Goal: Task Accomplishment & Management: Use online tool/utility

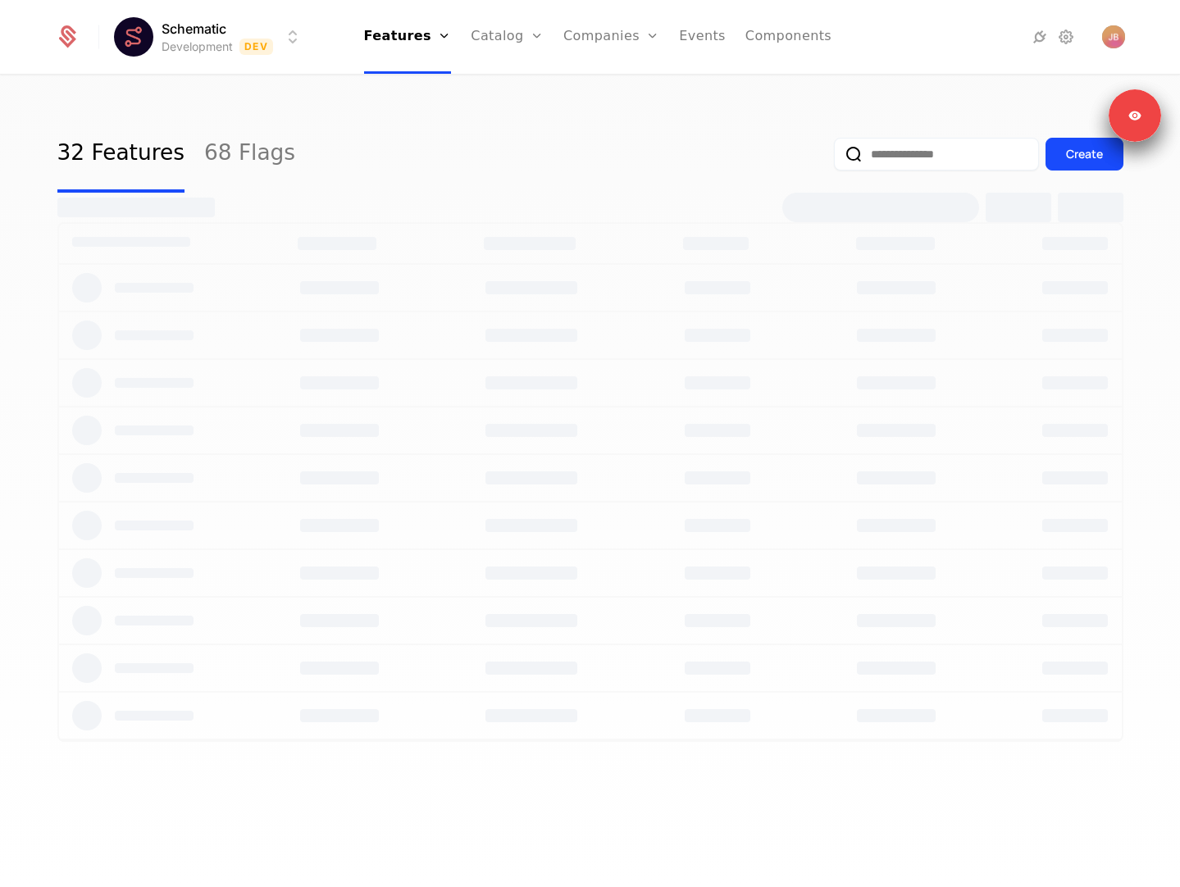
select select "**"
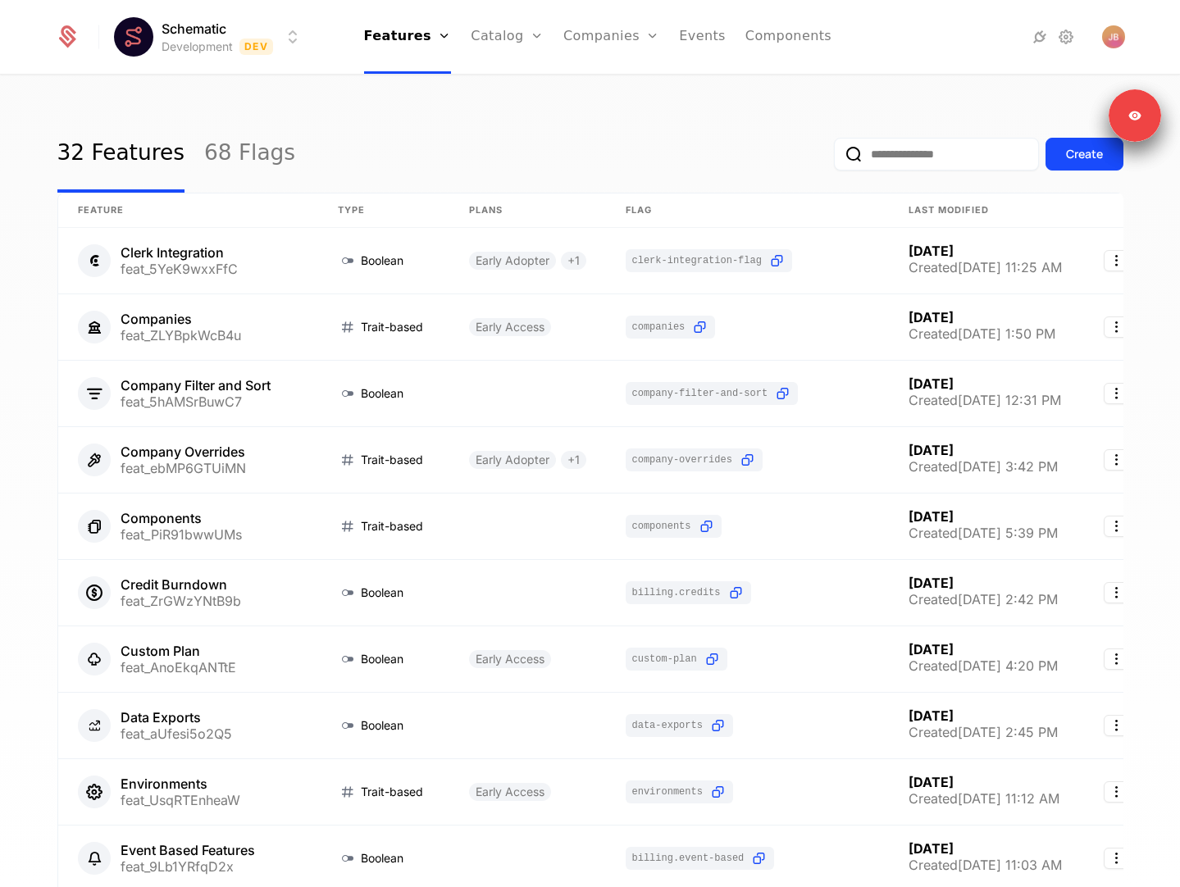
click at [260, 30] on html "Schematic Development Dev Features Features Flags Catalog Plans Add Ons Credits…" at bounding box center [590, 443] width 1180 height 887
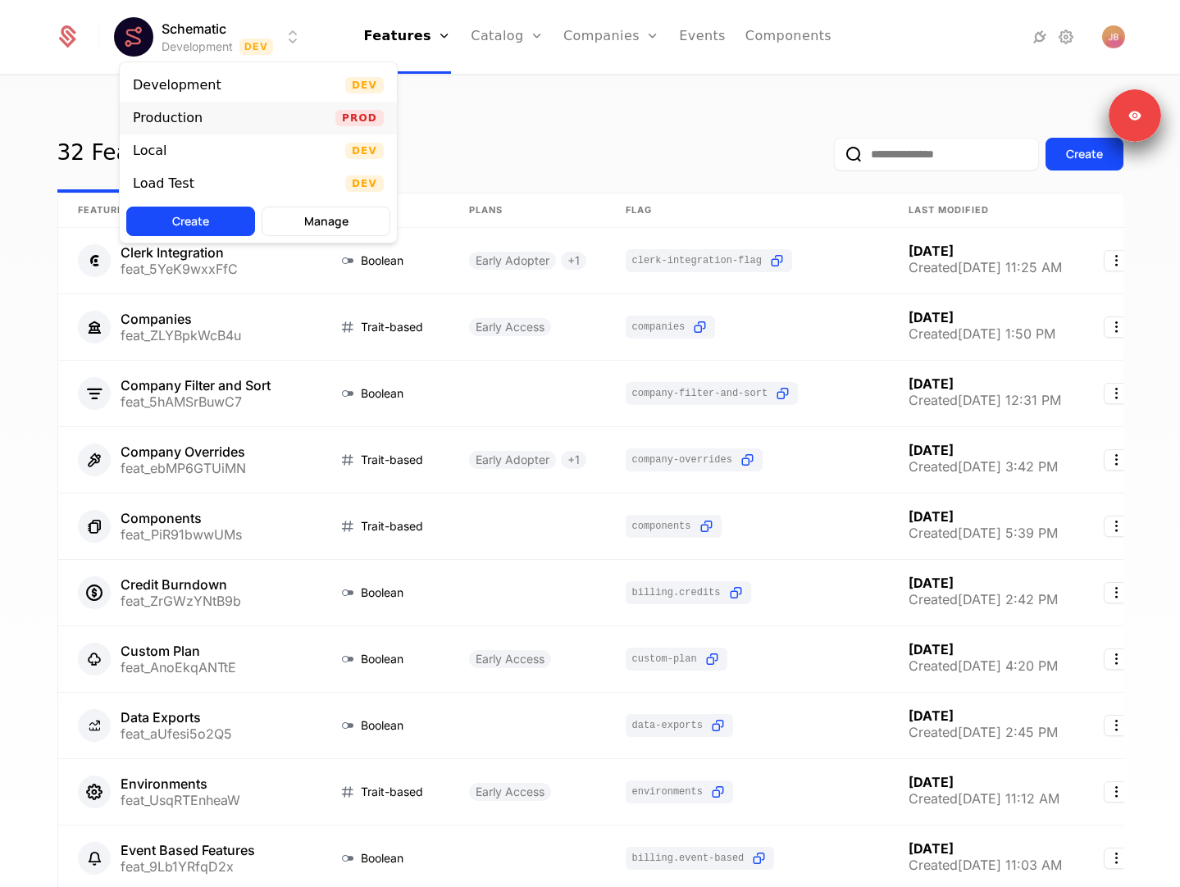
click at [293, 116] on div "Production Prod" at bounding box center [258, 118] width 277 height 33
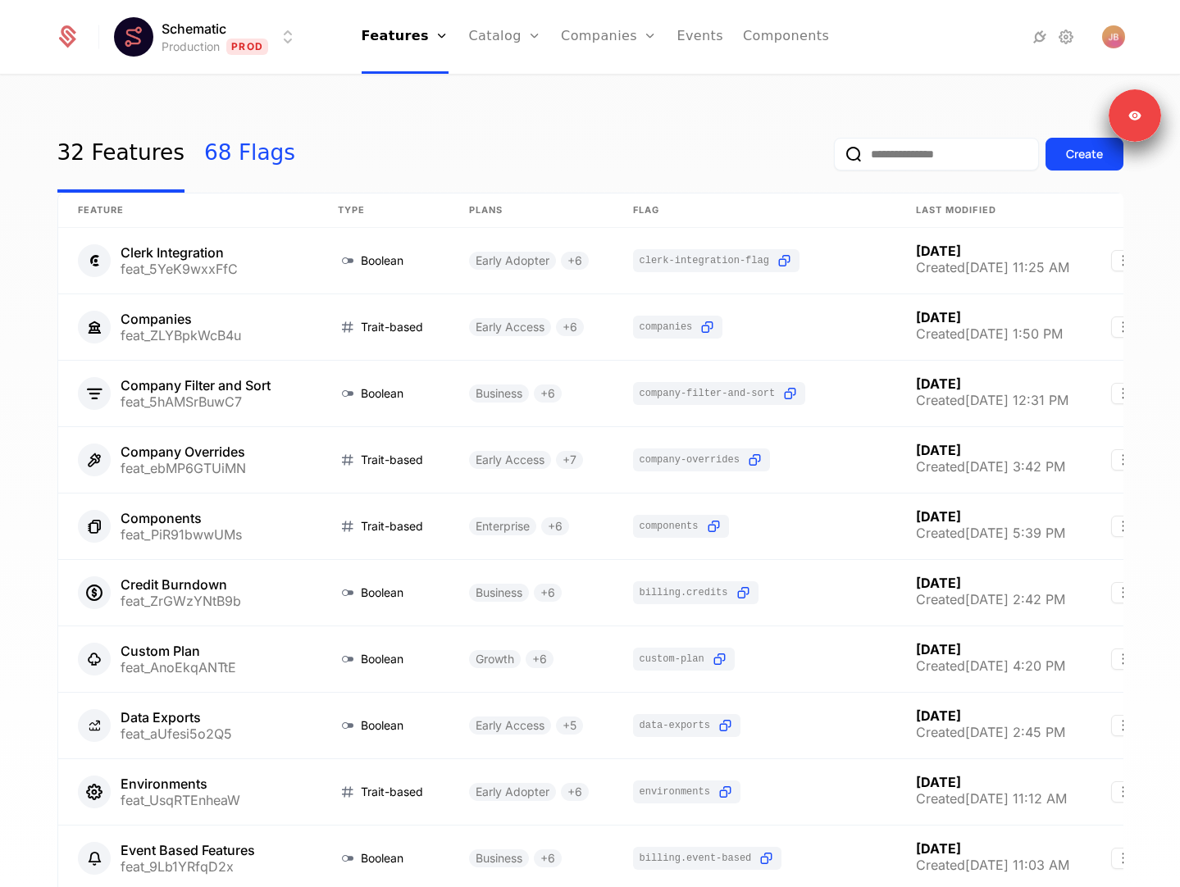
click at [233, 153] on link "68 Flags" at bounding box center [249, 154] width 91 height 77
select select "**"
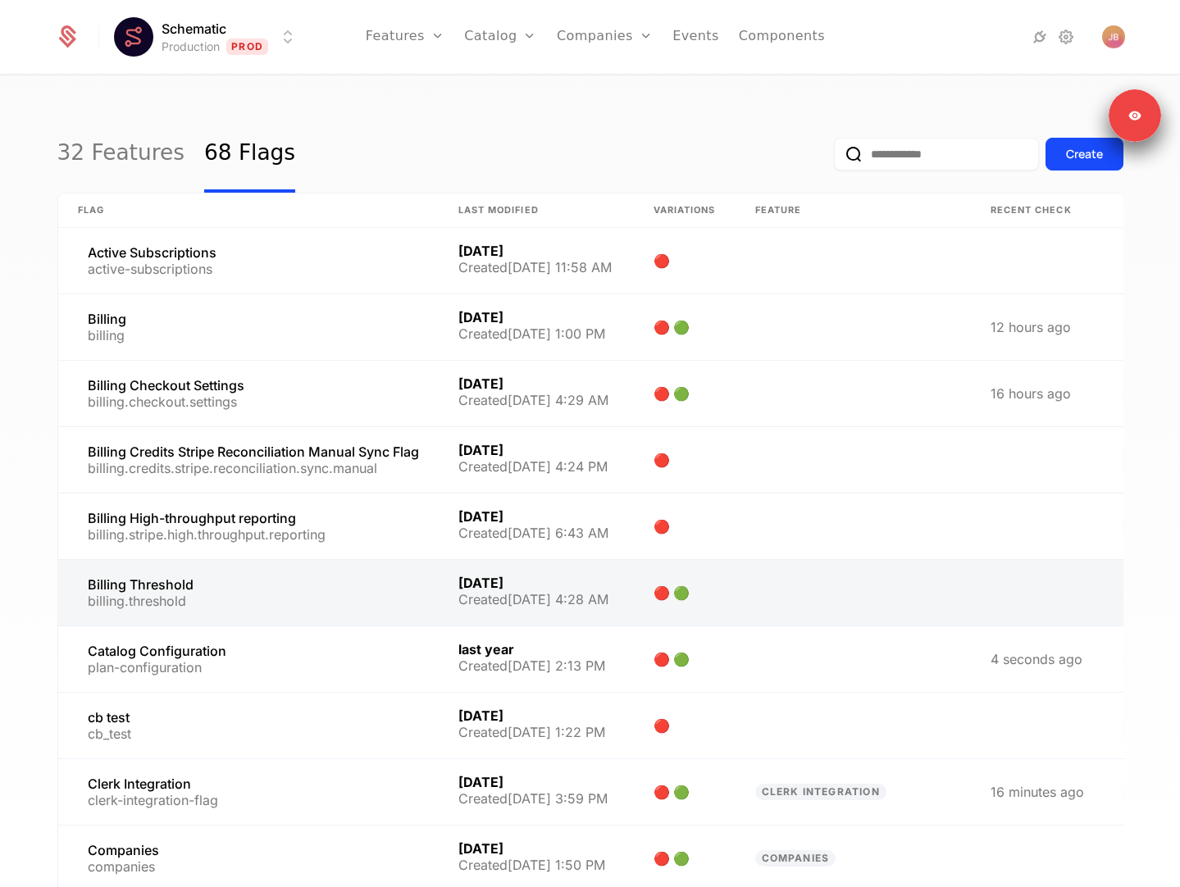
click at [401, 598] on link at bounding box center [248, 593] width 380 height 66
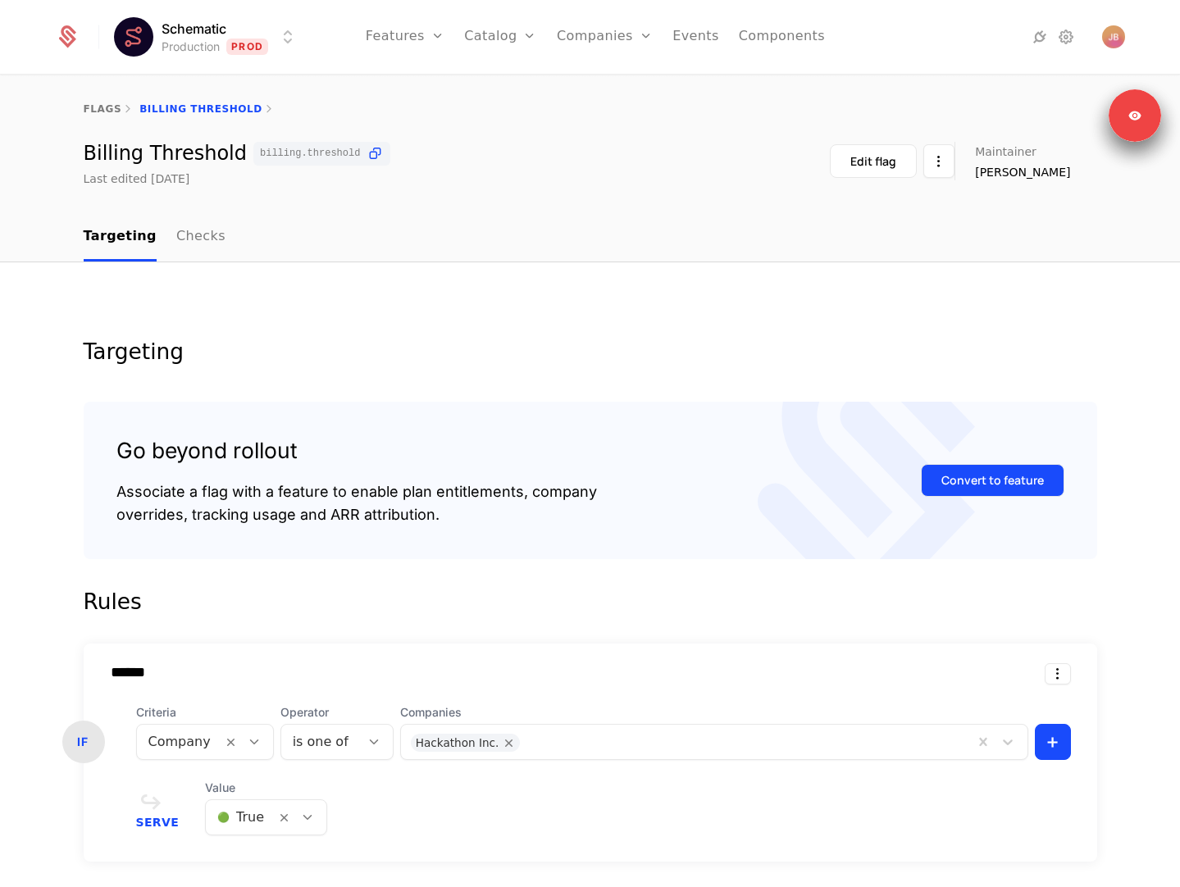
click at [955, 475] on button "Convert to feature" at bounding box center [992, 480] width 143 height 33
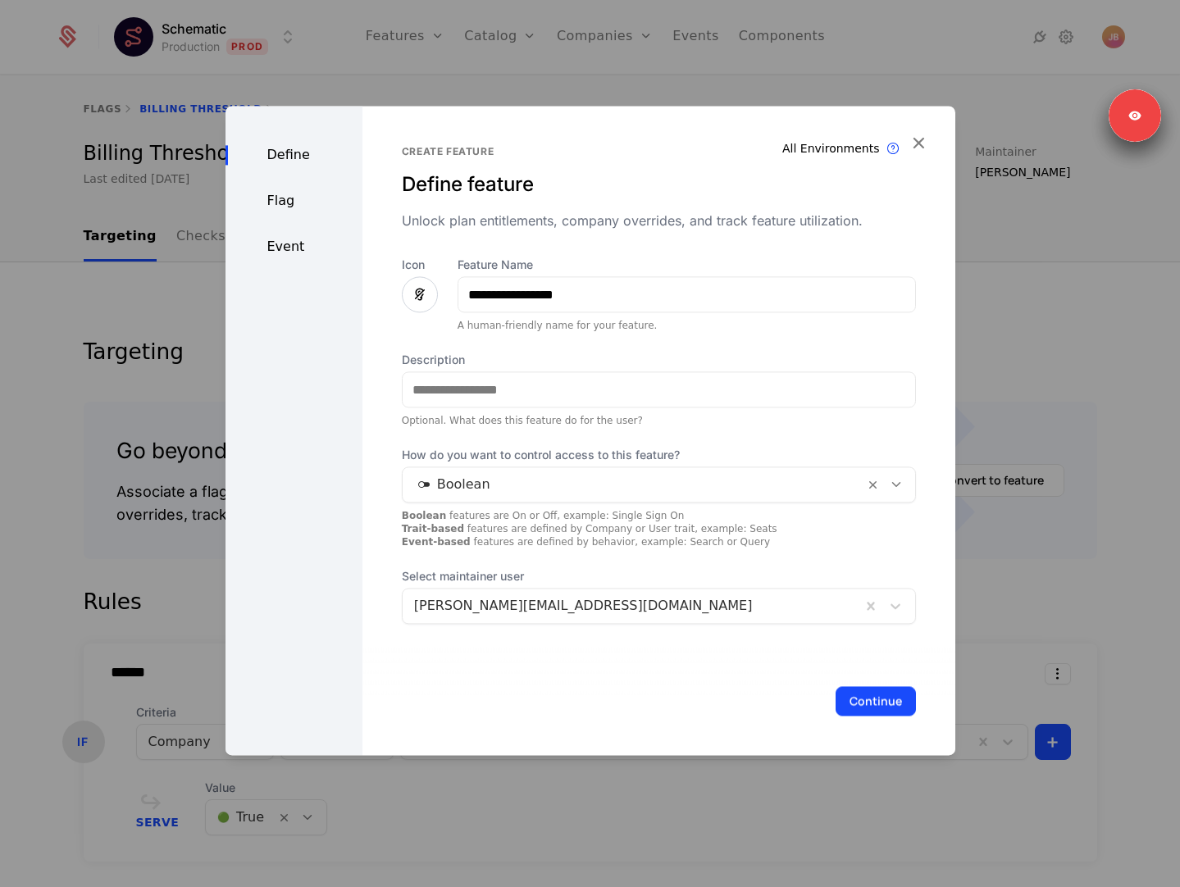
click at [421, 312] on div "Icon" at bounding box center [420, 285] width 36 height 56
click at [417, 298] on icon at bounding box center [420, 295] width 20 height 20
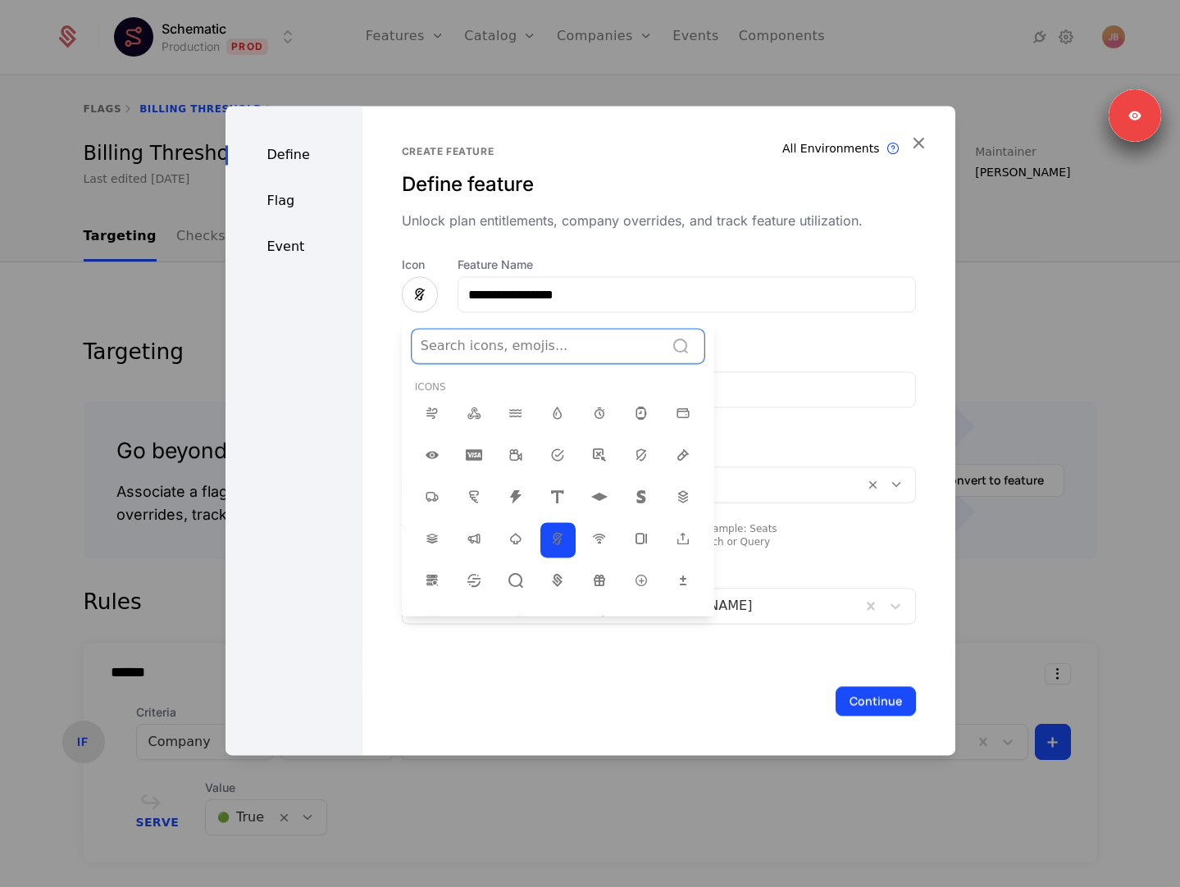
click at [557, 351] on div at bounding box center [538, 346] width 235 height 23
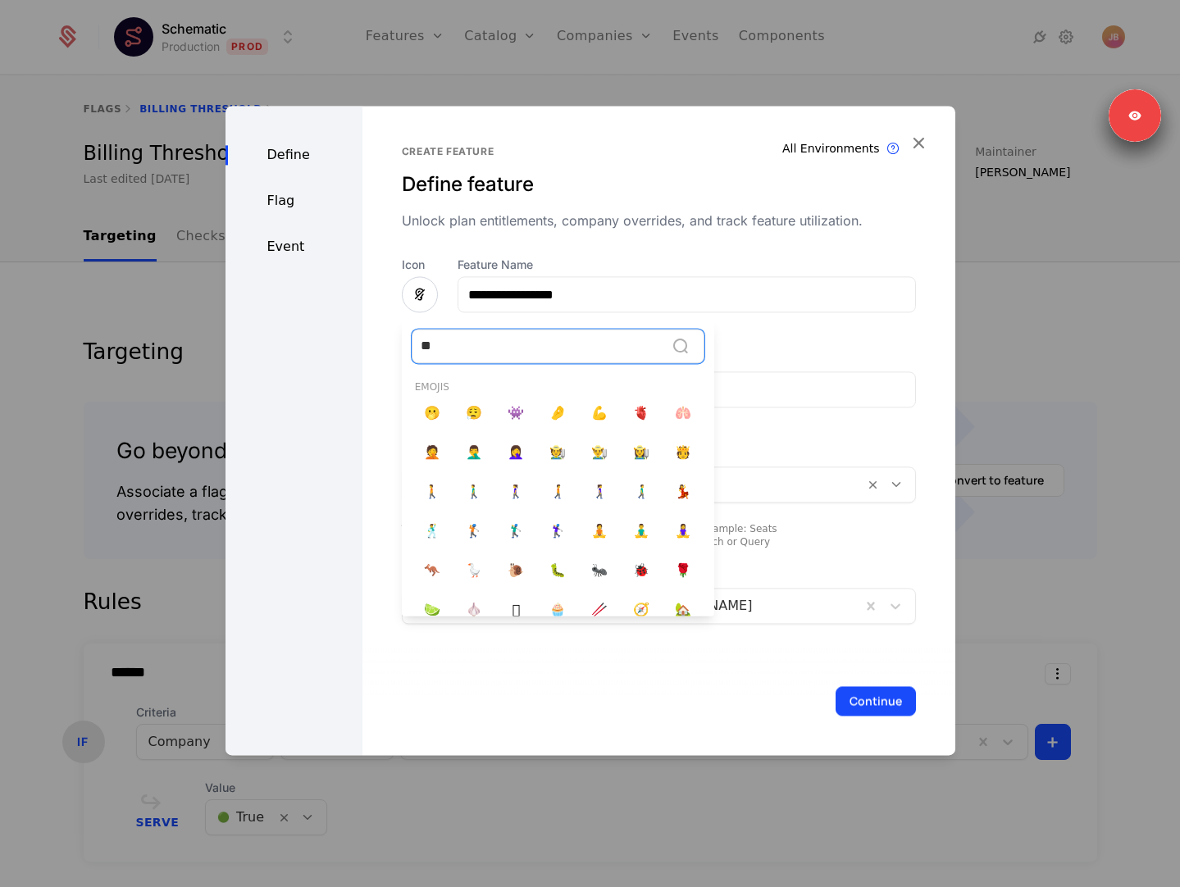
type input "*"
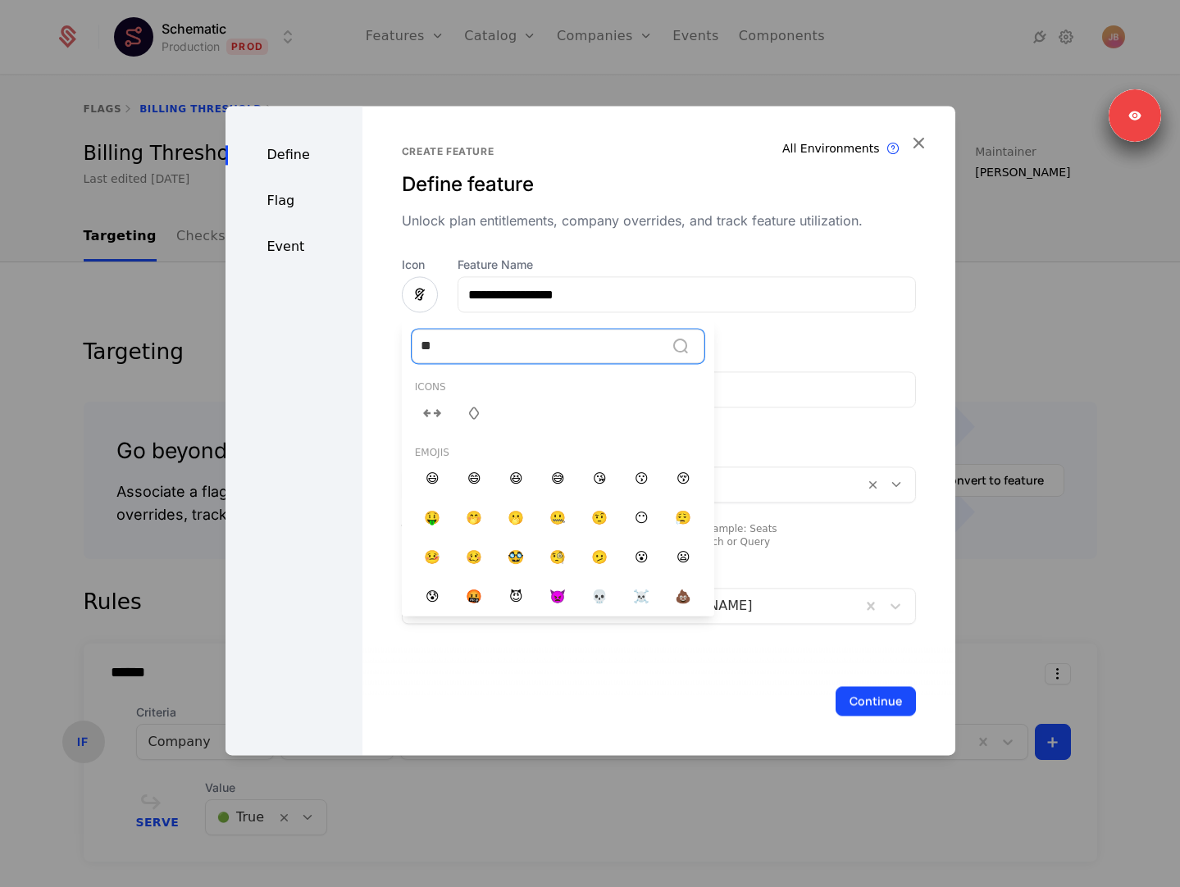
type input "*"
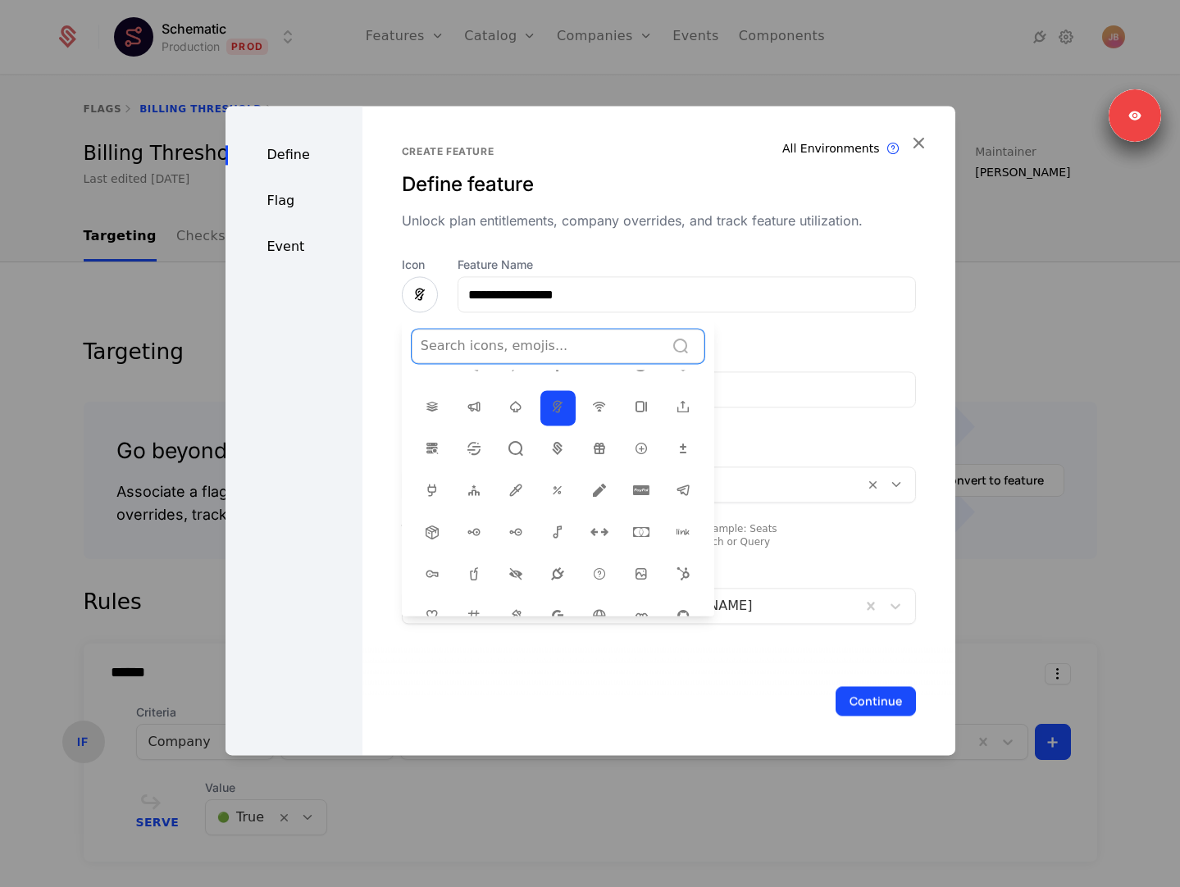
scroll to position [126, 0]
click at [678, 451] on icon at bounding box center [683, 454] width 20 height 20
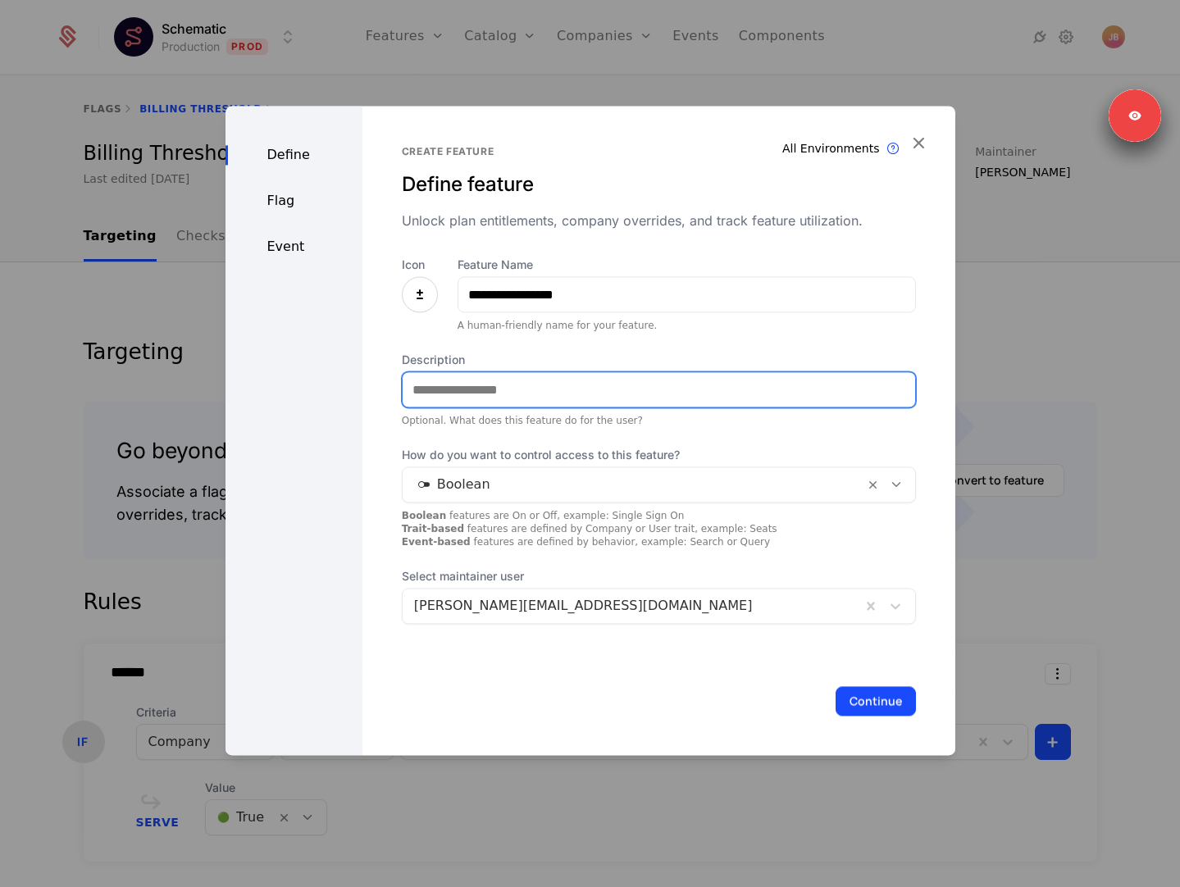
click at [600, 381] on input "Description" at bounding box center [659, 389] width 512 height 34
type input "**********"
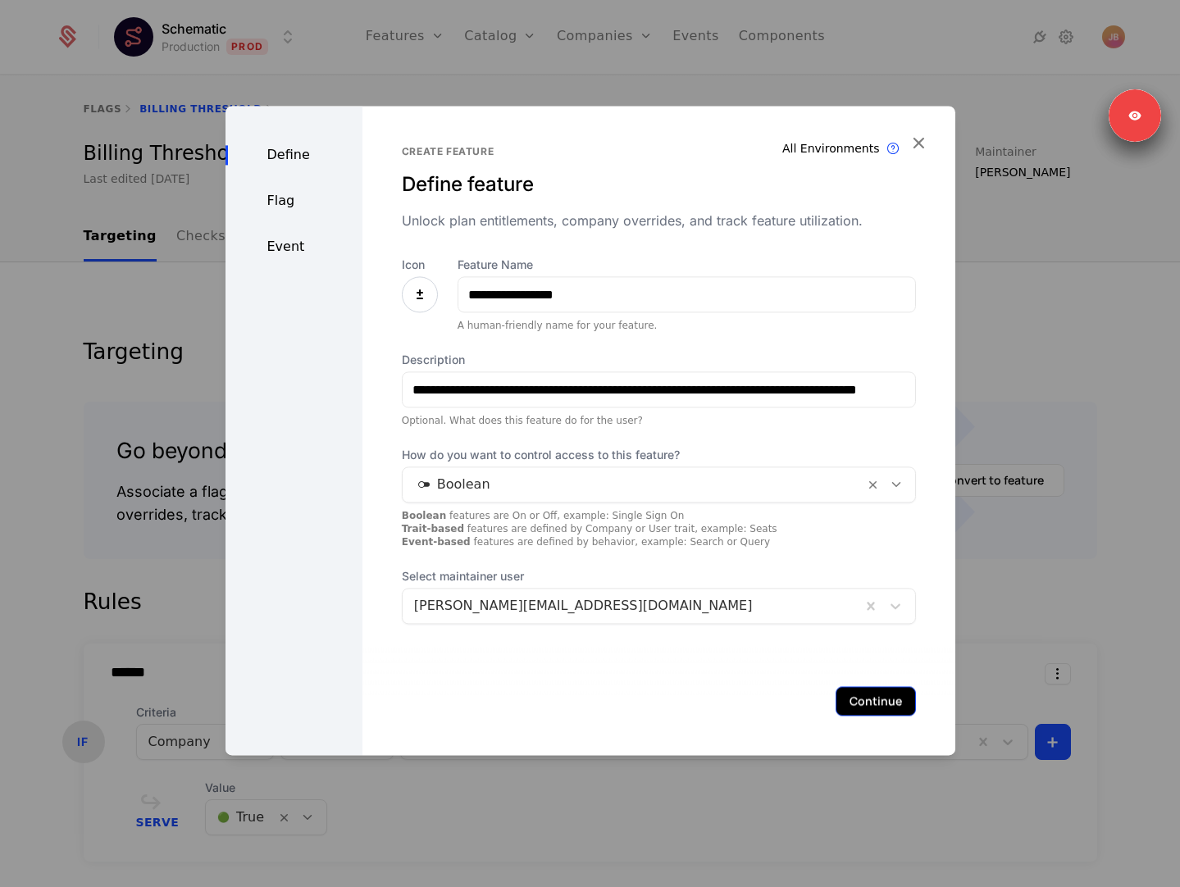
scroll to position [0, 0]
click at [869, 699] on button "Continue" at bounding box center [875, 701] width 80 height 30
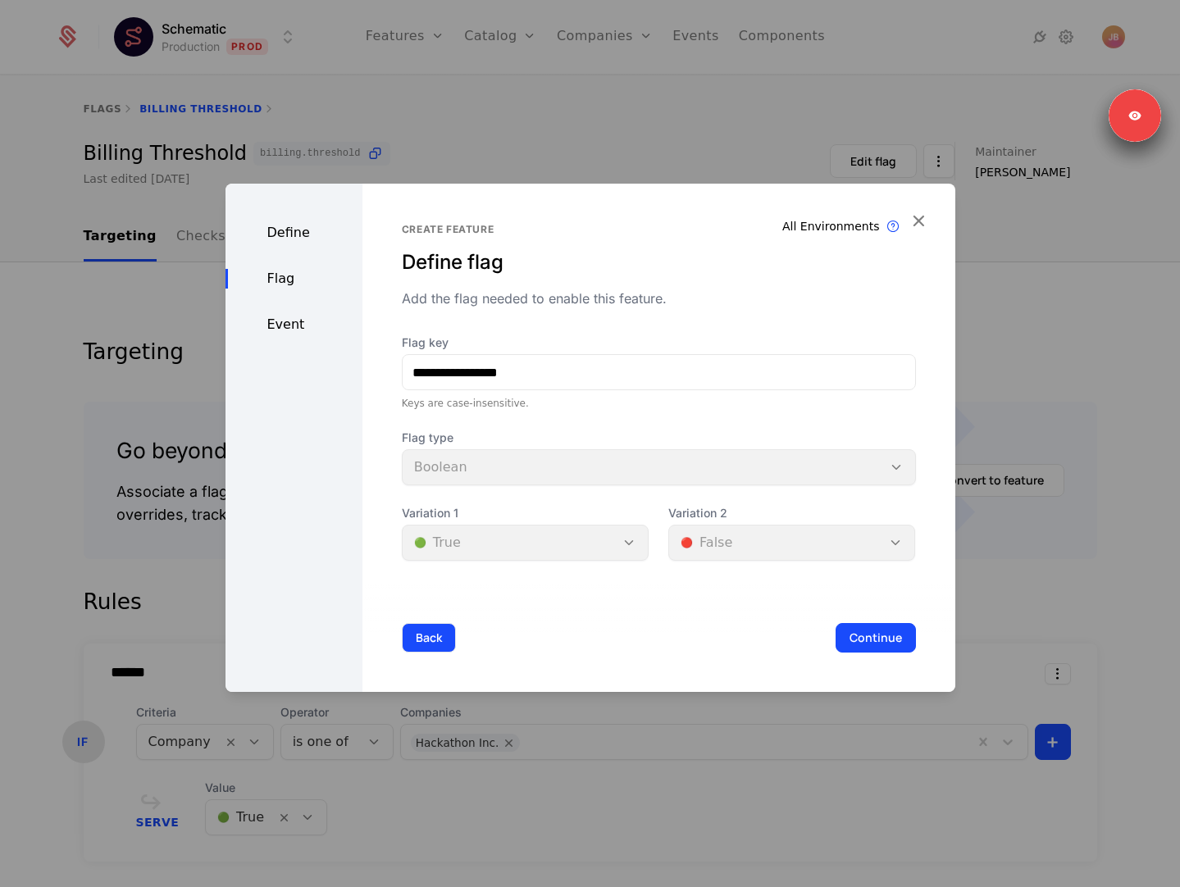
click at [426, 640] on button "Back" at bounding box center [429, 638] width 54 height 30
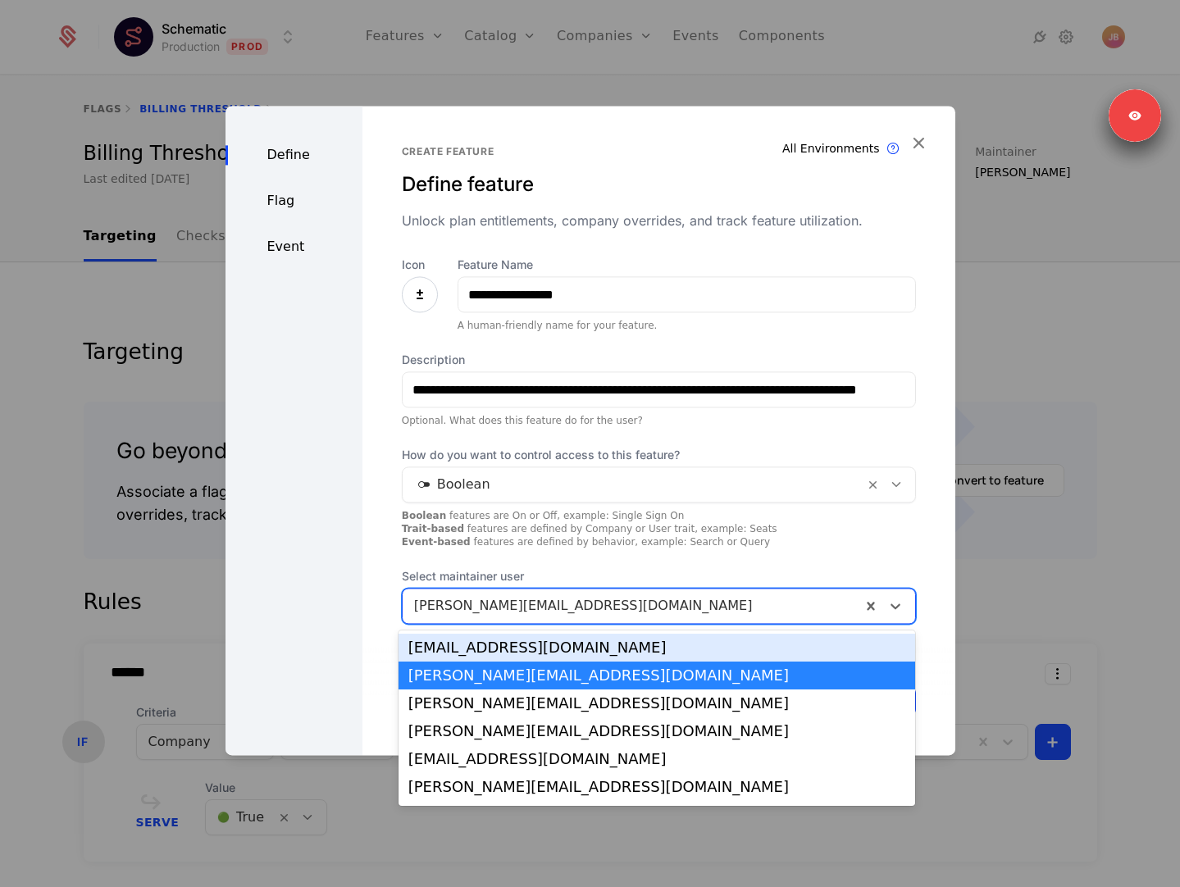
click at [496, 601] on div at bounding box center [631, 605] width 435 height 23
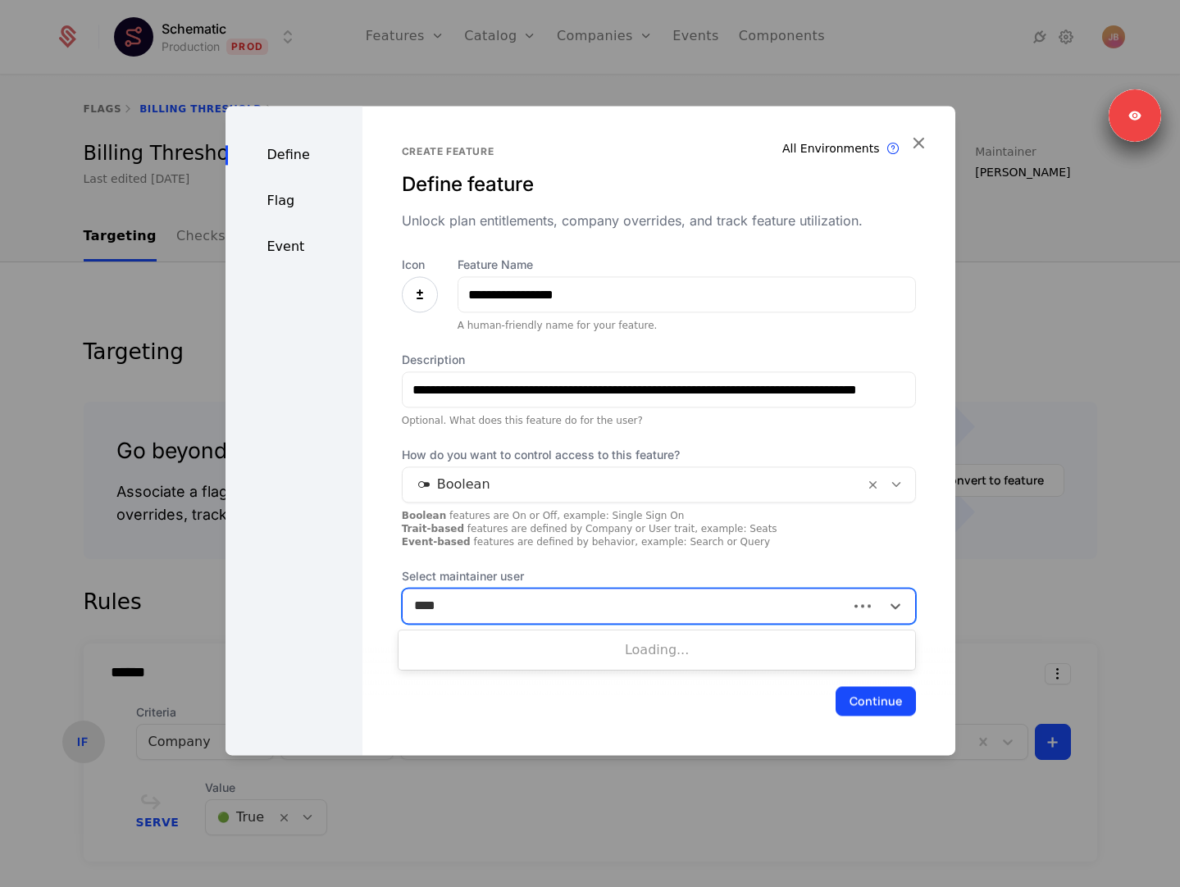
type input "***"
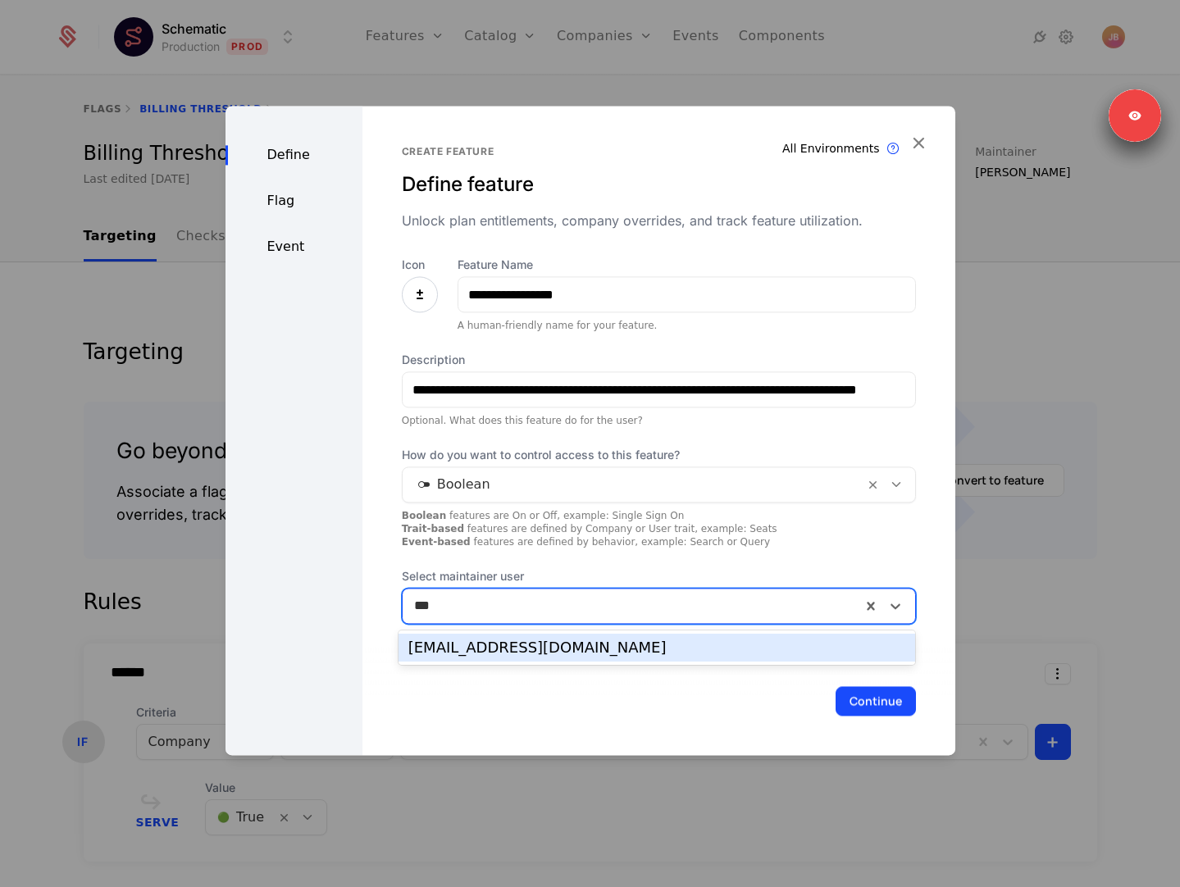
click at [512, 645] on div "[EMAIL_ADDRESS][DOMAIN_NAME]" at bounding box center [657, 647] width 498 height 15
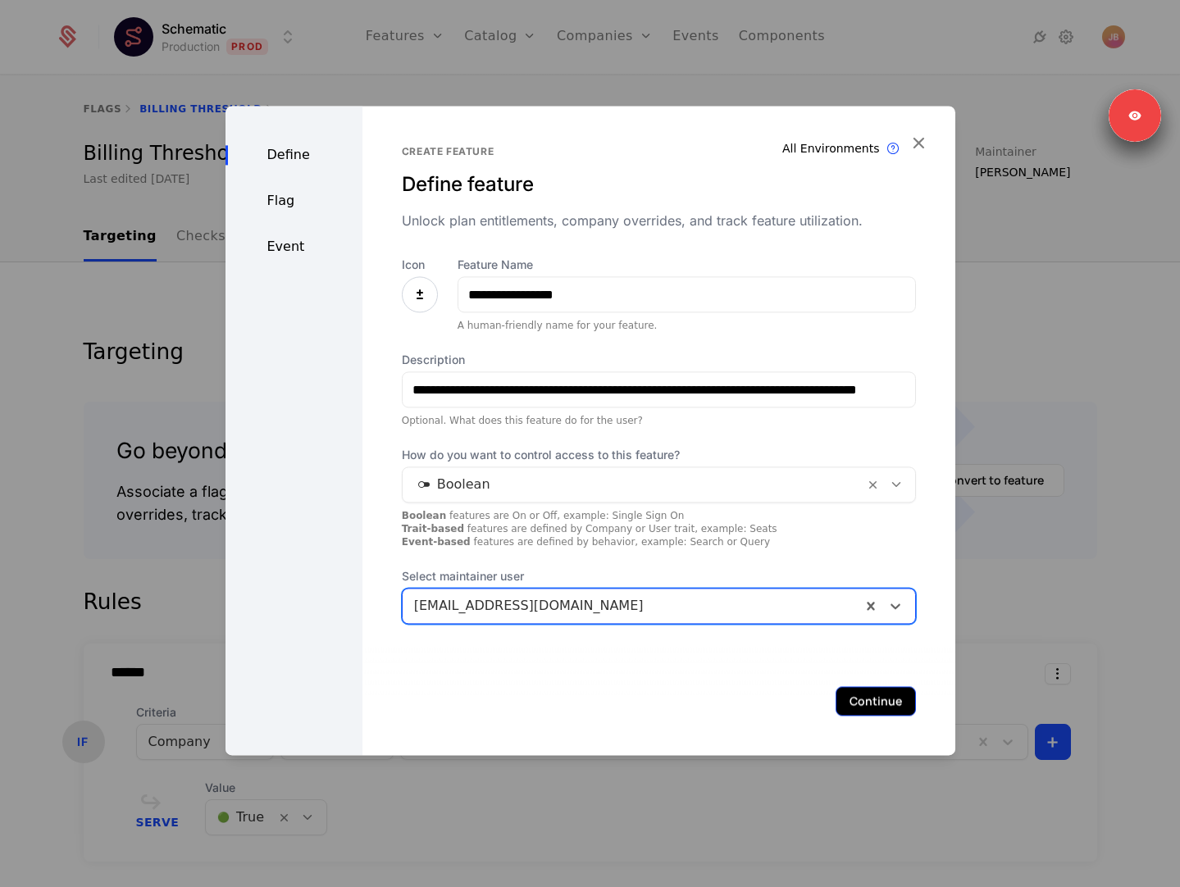
click at [860, 699] on button "Continue" at bounding box center [875, 701] width 80 height 30
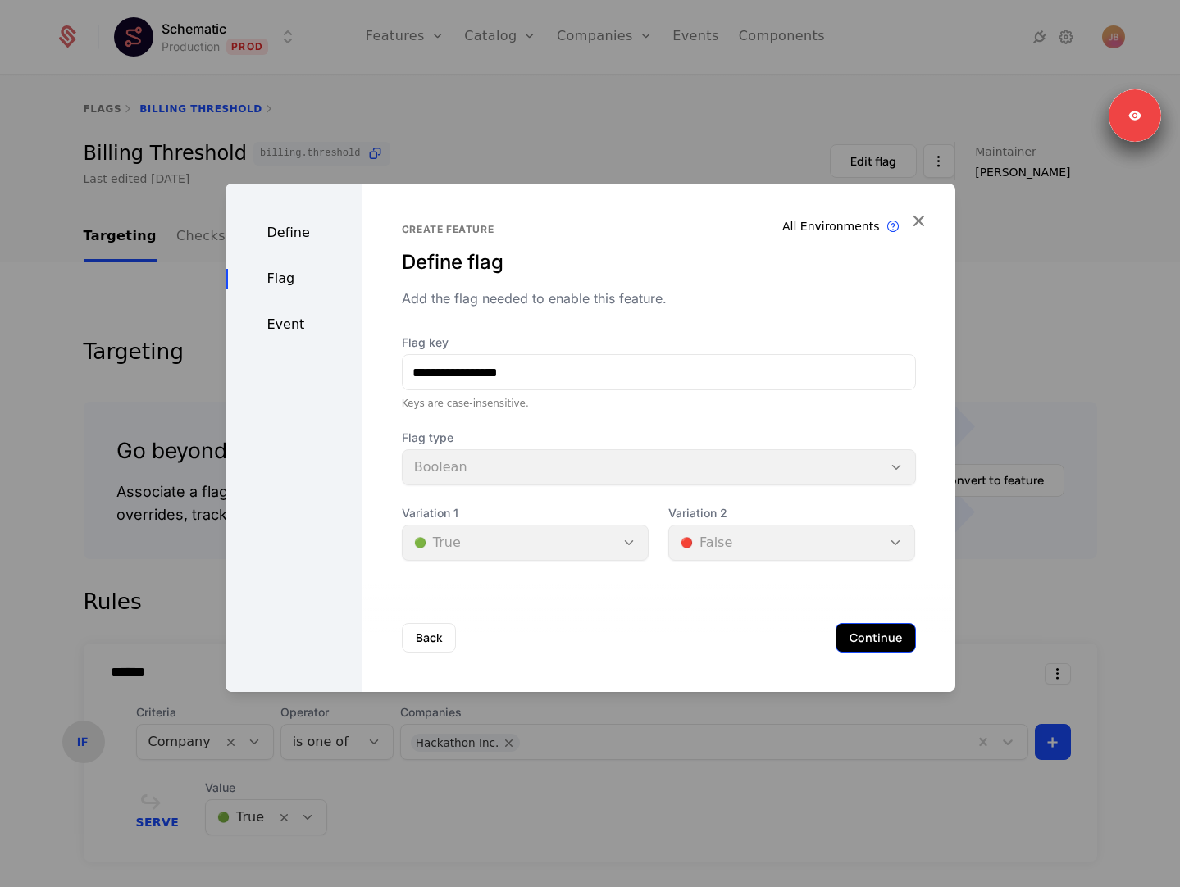
click at [858, 646] on button "Continue" at bounding box center [875, 638] width 80 height 30
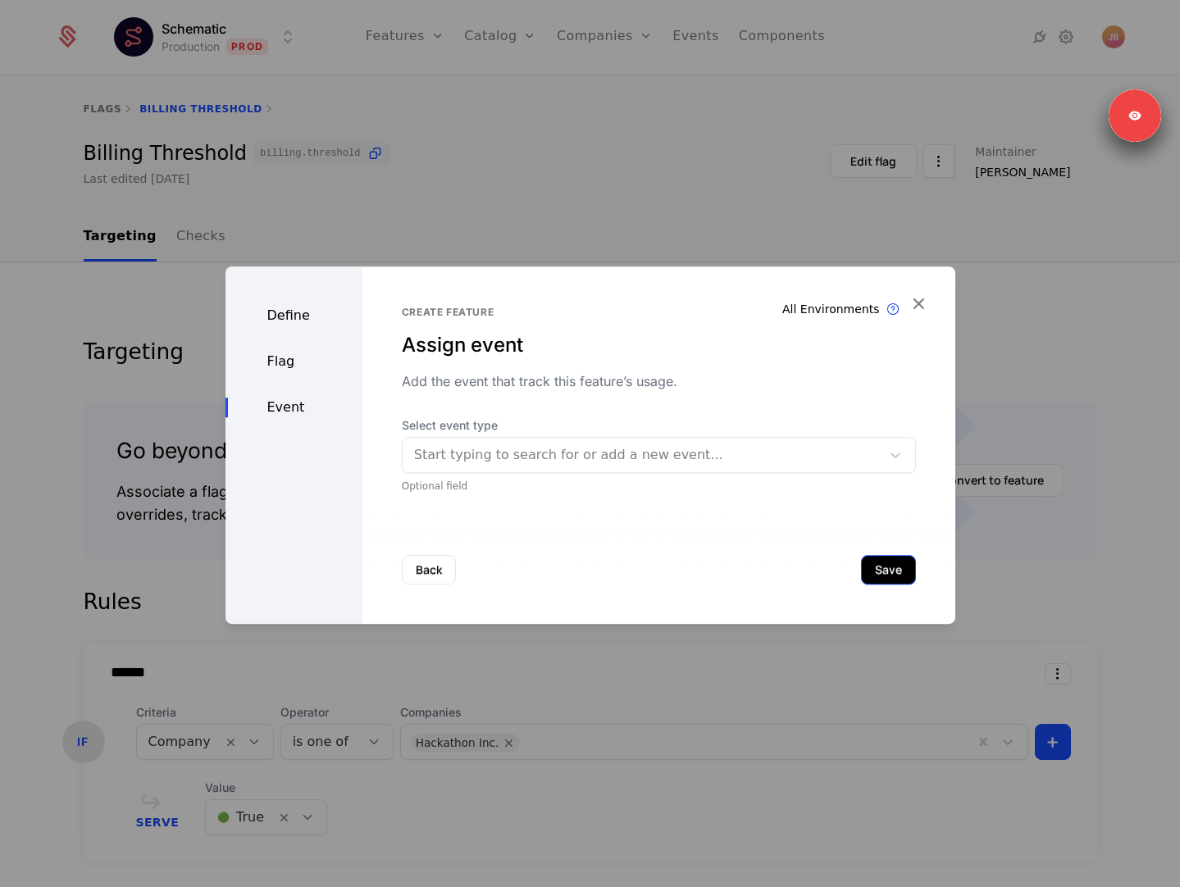
click at [876, 563] on button "Save" at bounding box center [888, 570] width 55 height 30
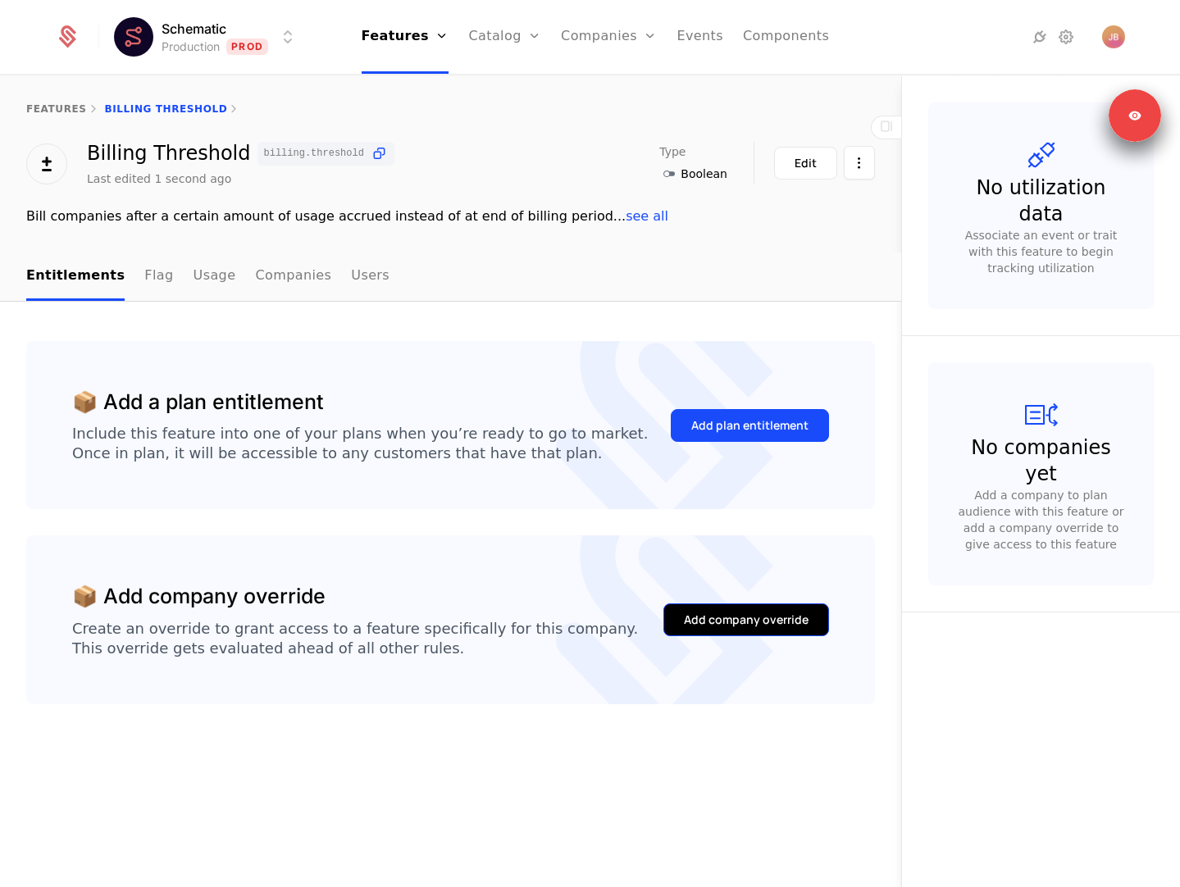
click at [730, 607] on button "Add company override" at bounding box center [746, 619] width 166 height 33
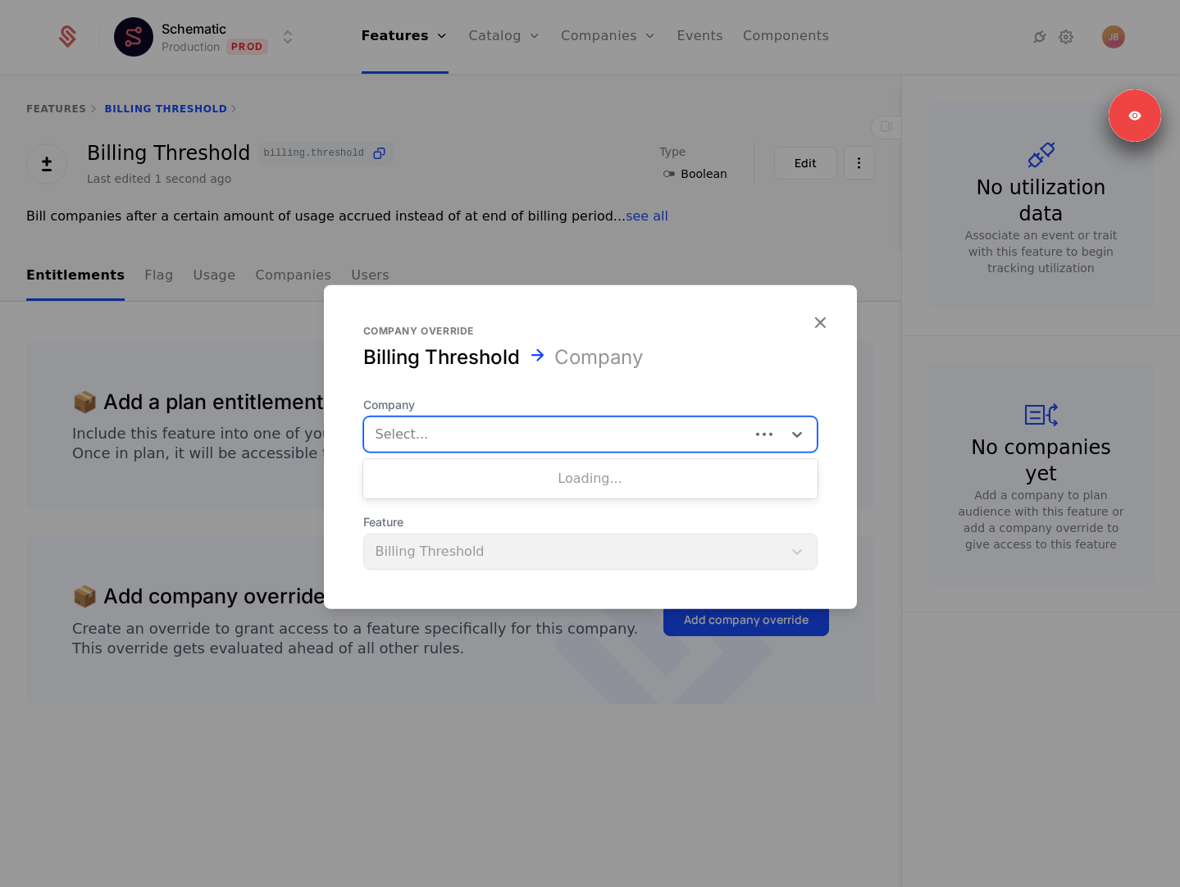
click at [562, 434] on div at bounding box center [557, 434] width 362 height 23
type input "****"
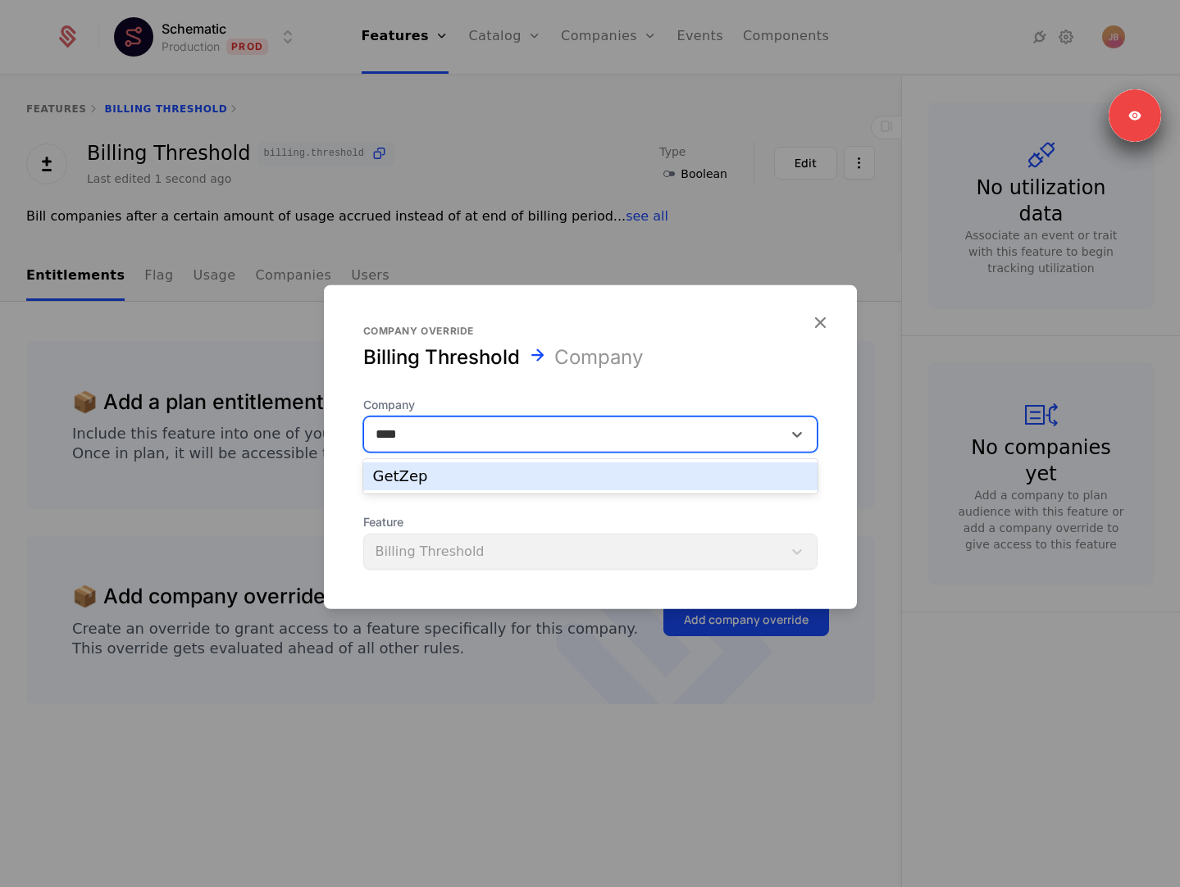
click at [509, 486] on div "GetZep" at bounding box center [590, 476] width 454 height 28
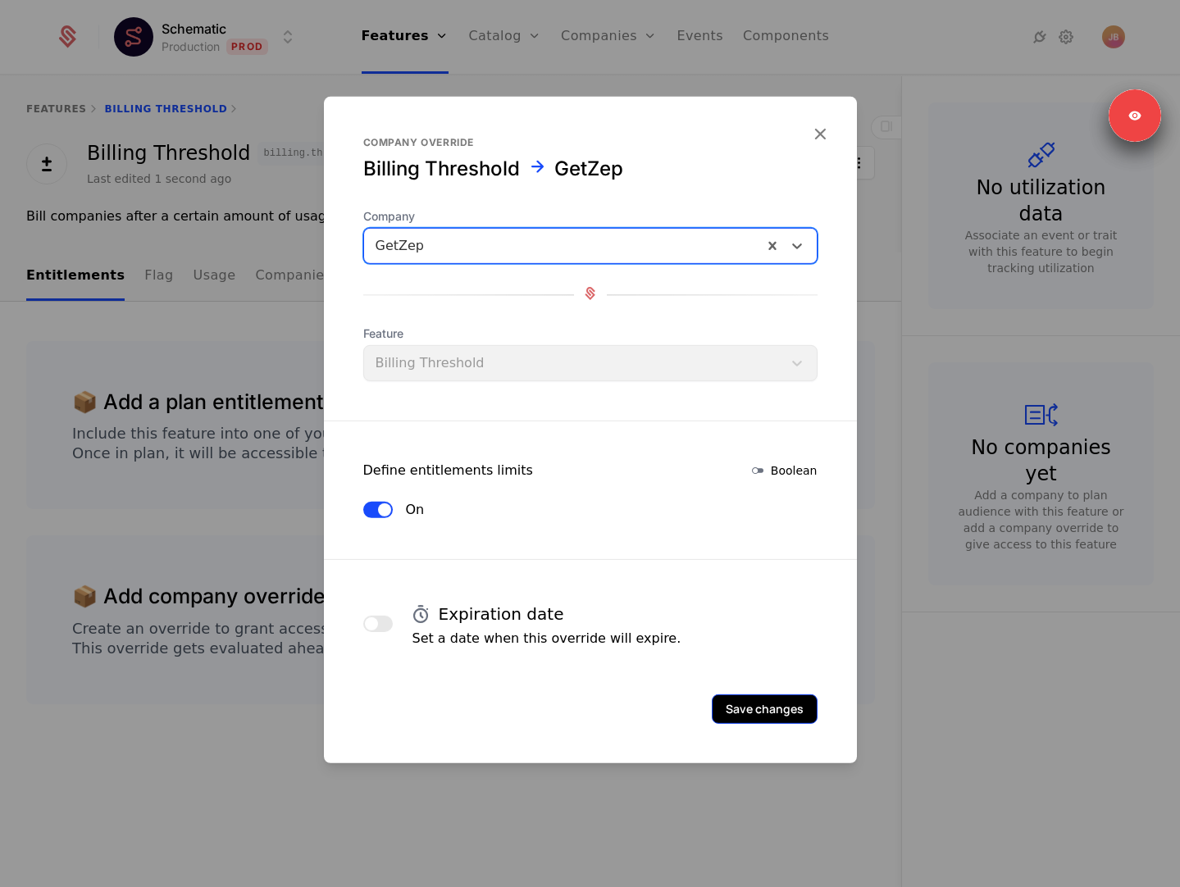
click at [776, 705] on button "Save changes" at bounding box center [765, 709] width 106 height 30
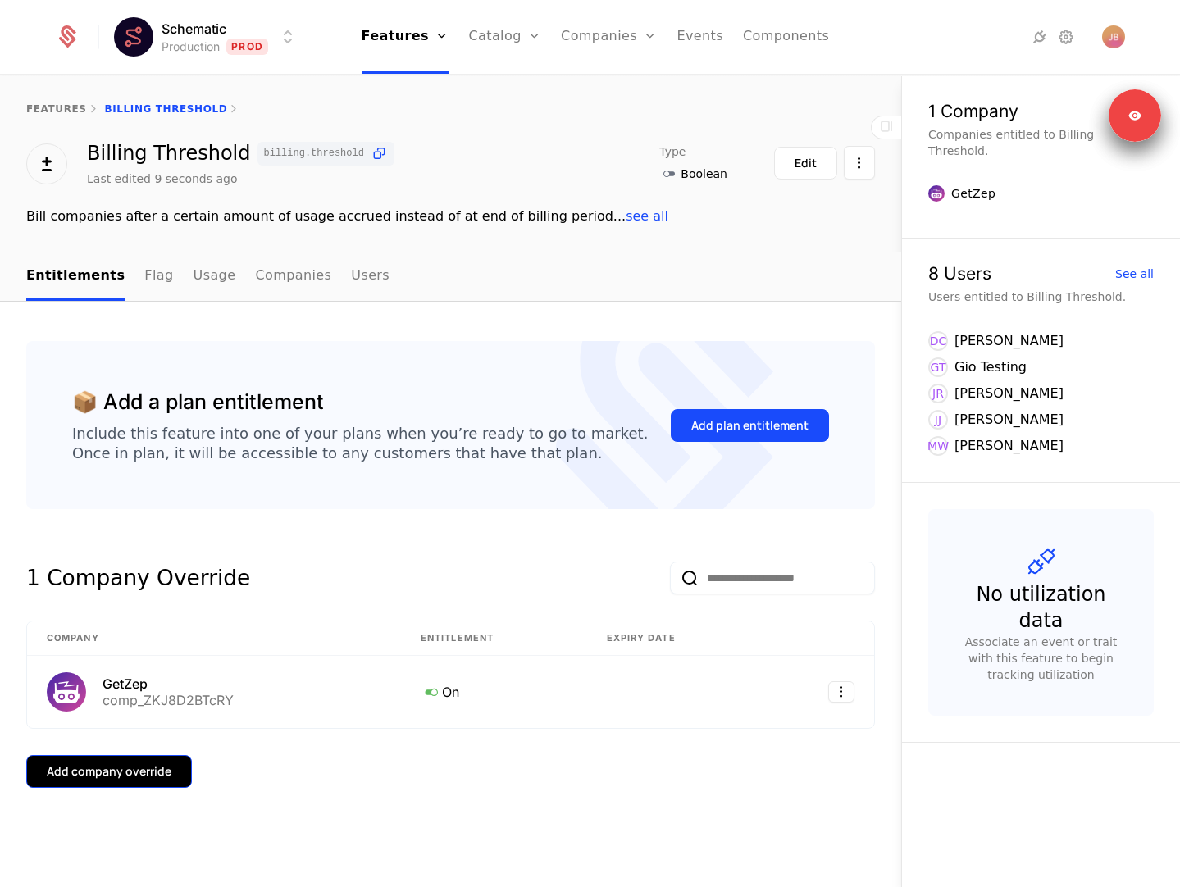
click at [146, 787] on button "Add company override" at bounding box center [109, 771] width 166 height 33
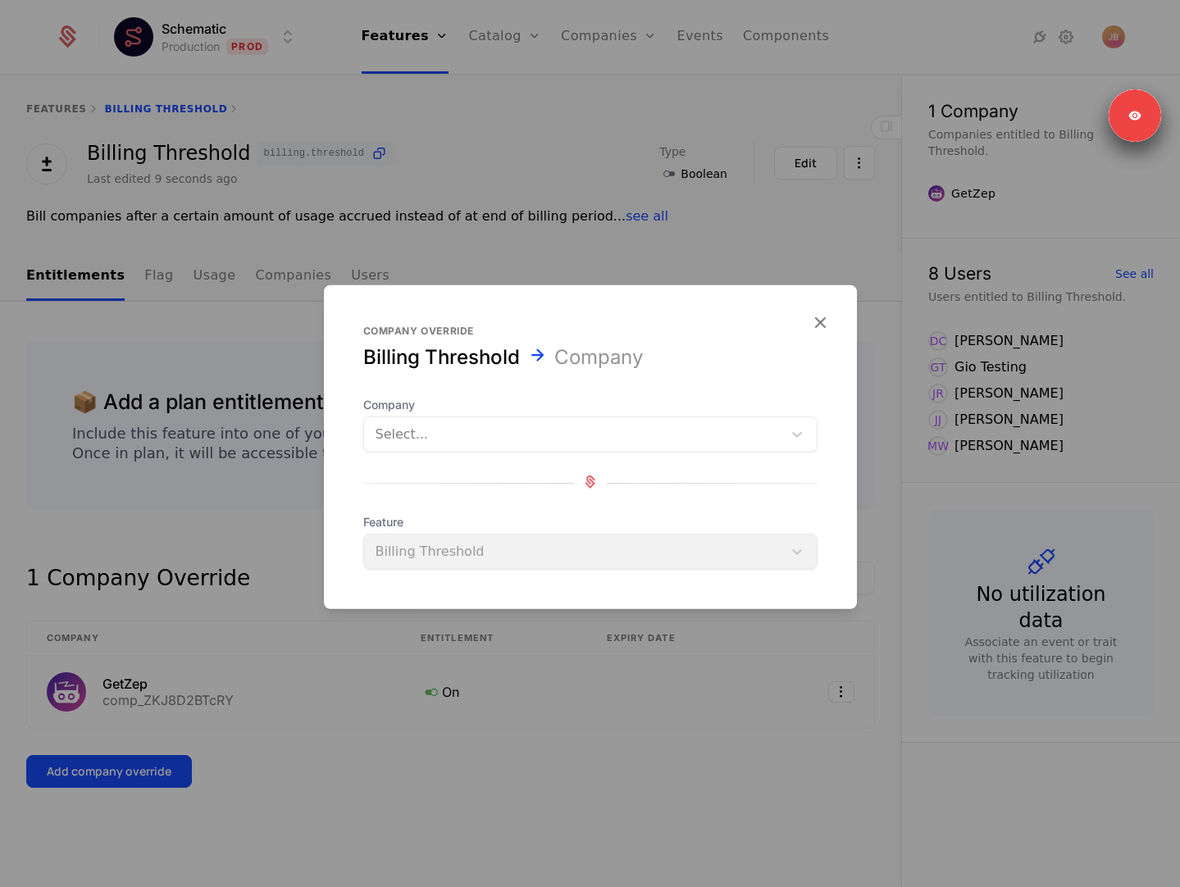
click at [462, 434] on div at bounding box center [573, 434] width 395 height 23
type input "***"
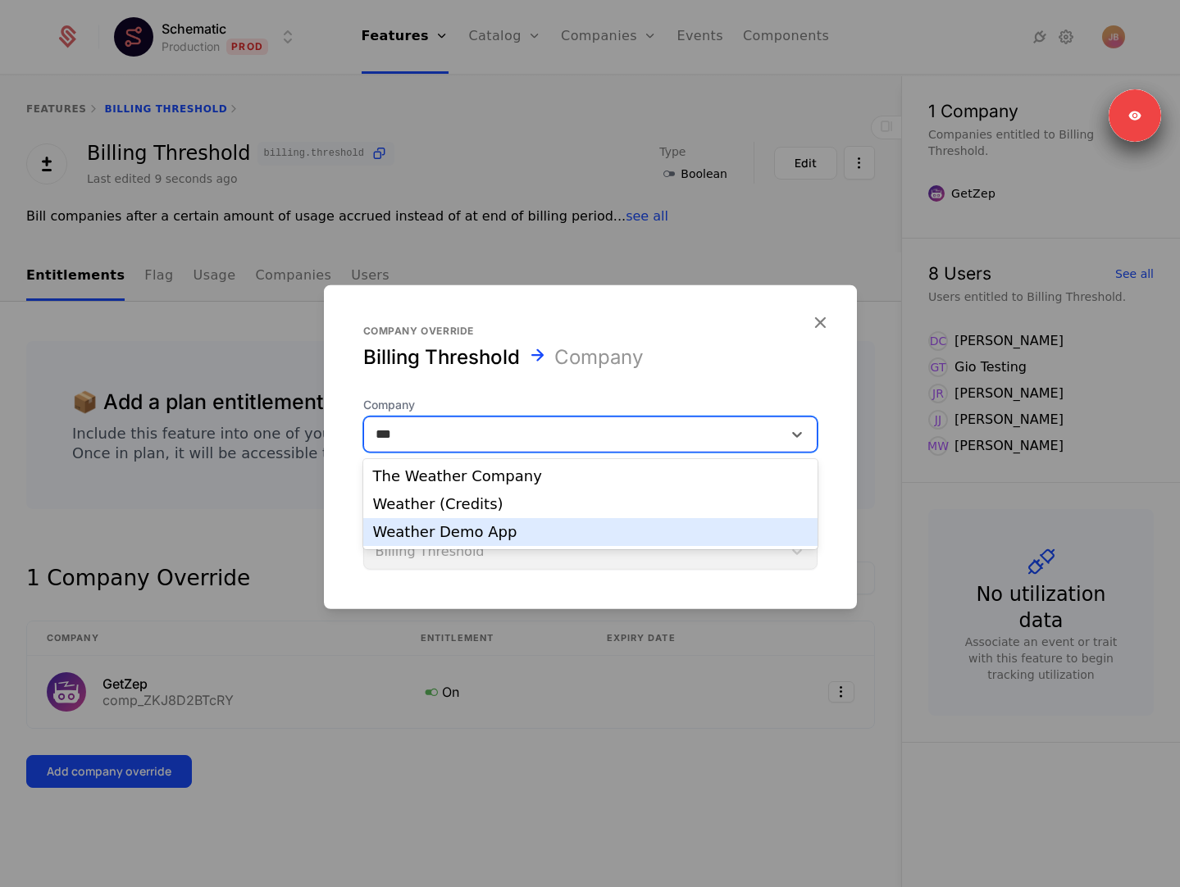
click at [436, 538] on div "Weather Demo App" at bounding box center [590, 532] width 435 height 15
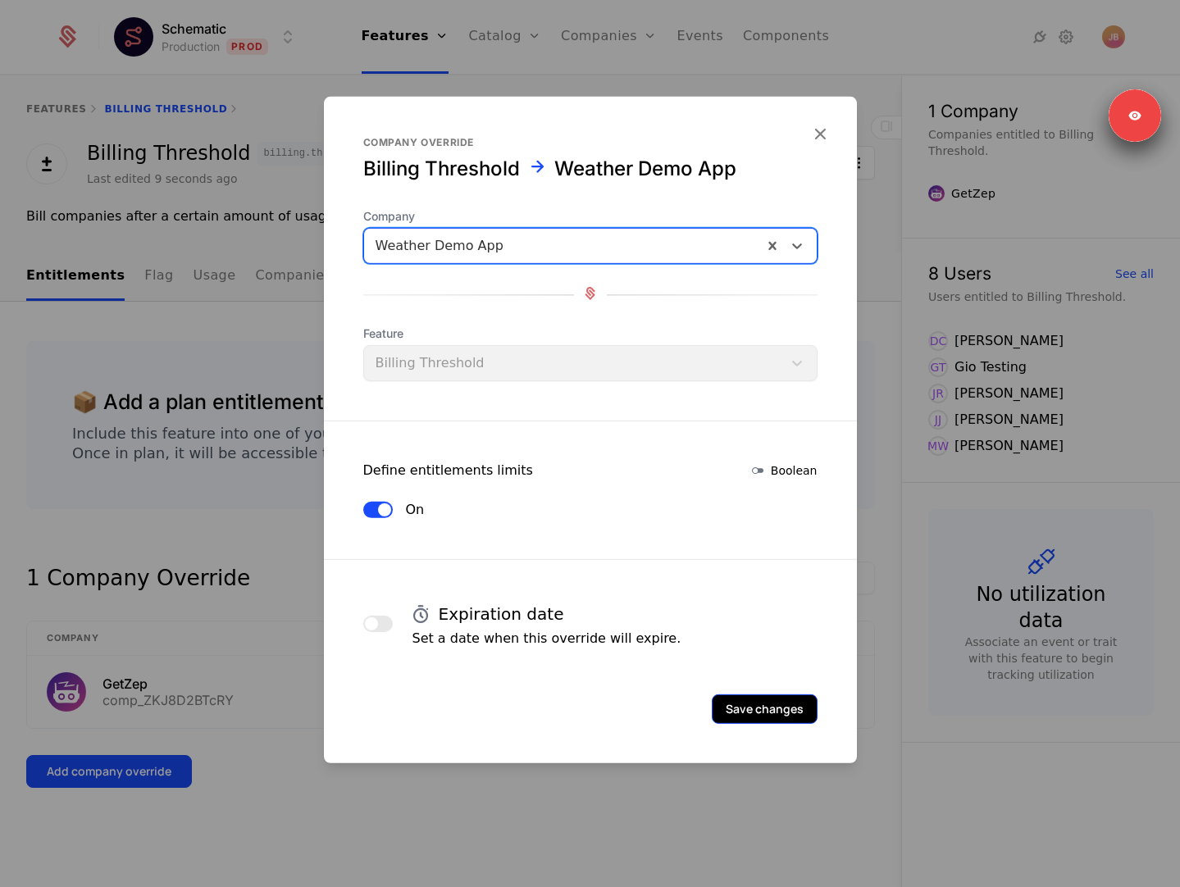
click at [743, 703] on button "Save changes" at bounding box center [765, 709] width 106 height 30
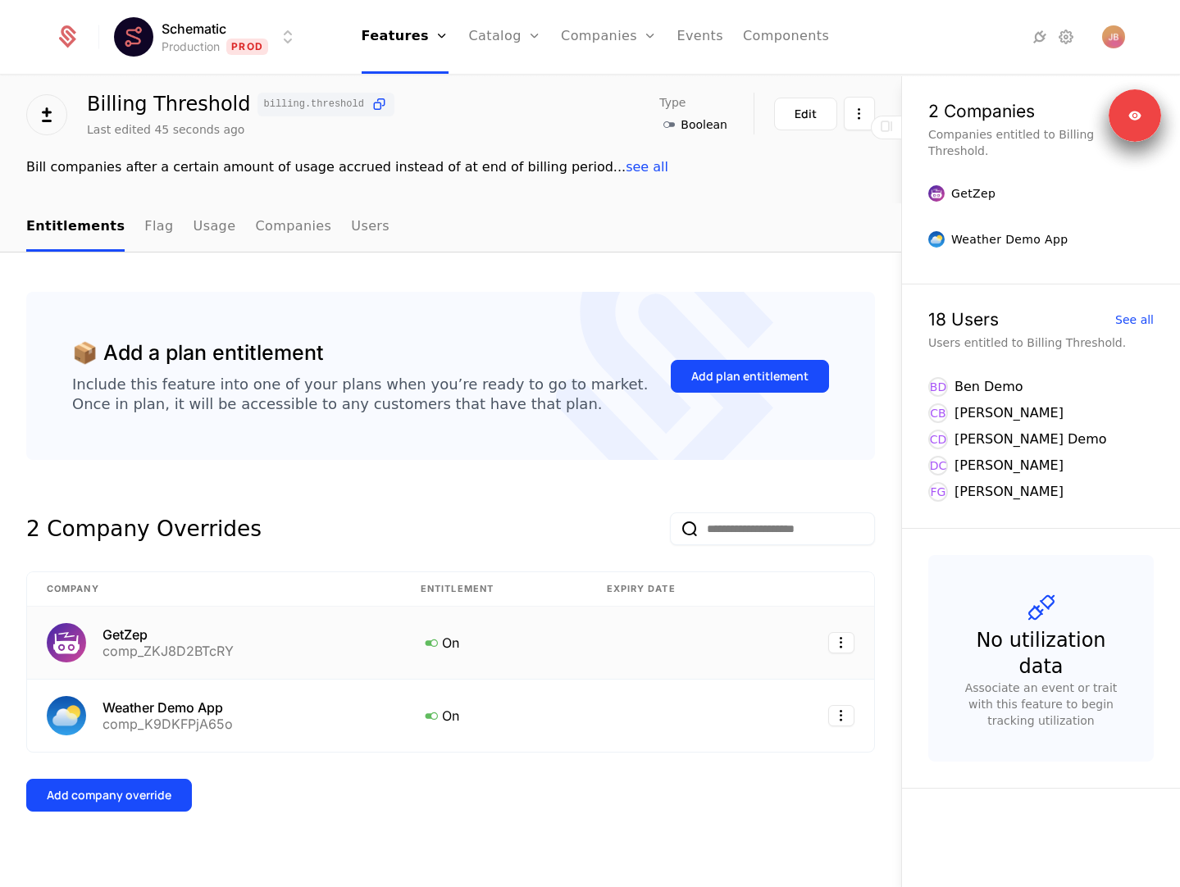
scroll to position [65, 0]
